Goal: Task Accomplishment & Management: Use online tool/utility

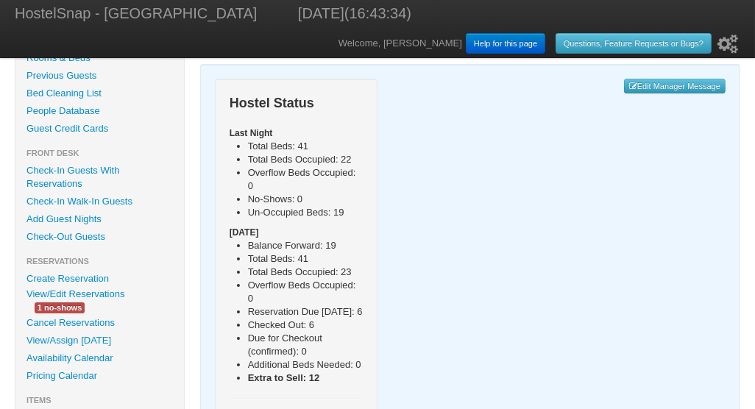
scroll to position [106, 0]
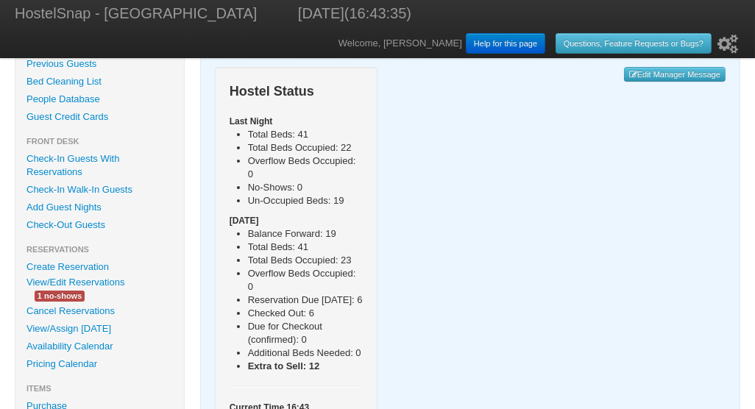
click at [69, 362] on link "Pricing Calendar" at bounding box center [99, 365] width 169 height 18
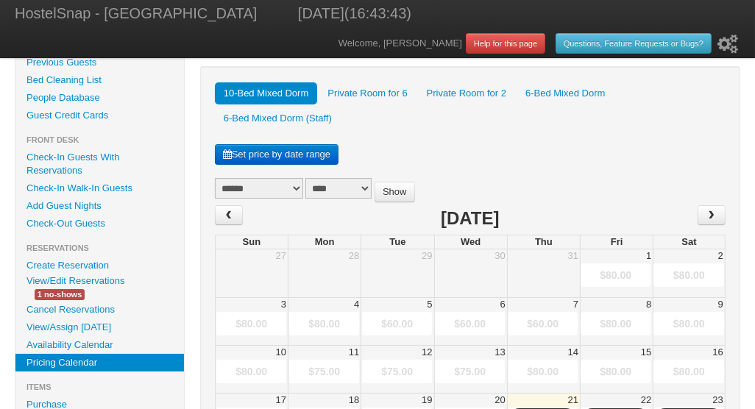
scroll to position [107, 0]
click at [713, 214] on span "›" at bounding box center [712, 215] width 12 height 22
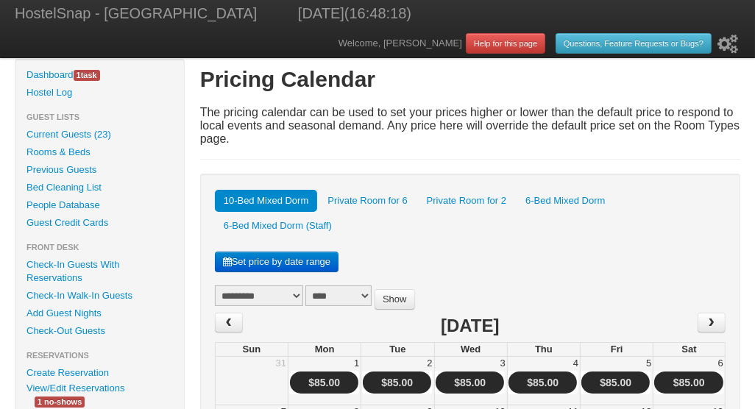
click at [495, 193] on link "Private Room for 2" at bounding box center [466, 201] width 97 height 22
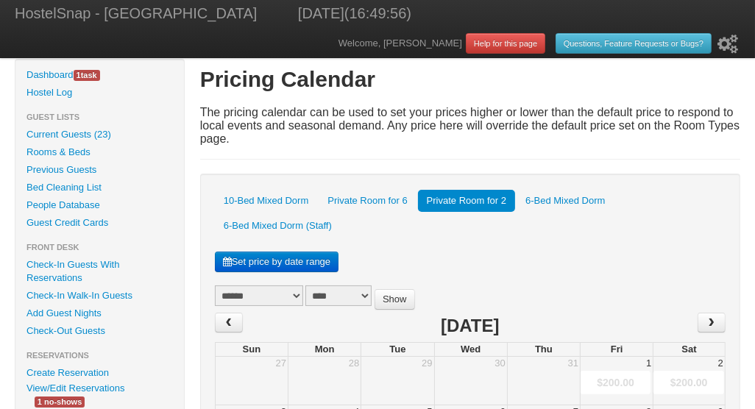
drag, startPoint x: 328, startPoint y: 6, endPoint x: 293, endPoint y: 13, distance: 35.4
click at [293, 13] on span "HostelSnap - International Student Center 08/21/2025 (16:49:56)" at bounding box center [213, 14] width 426 height 29
